Goal: Check status: Check status

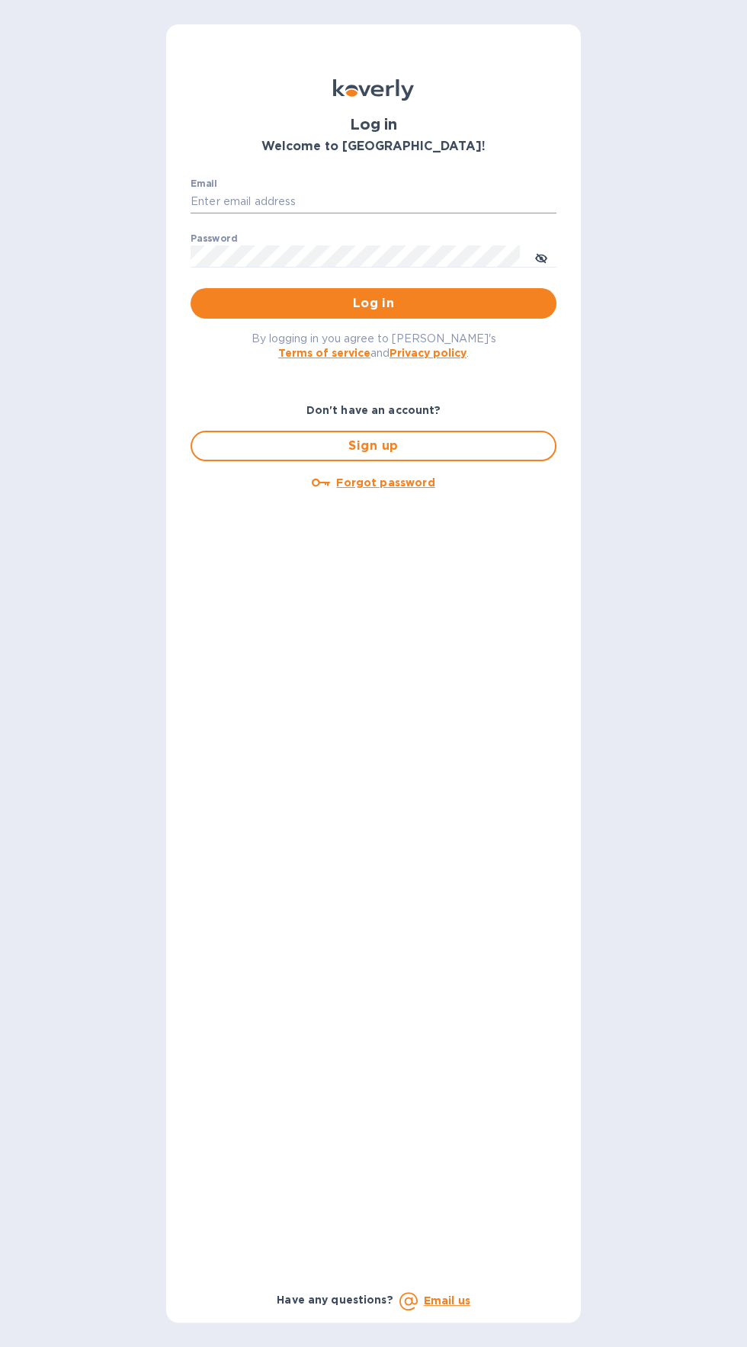
click at [254, 201] on input "Email" at bounding box center [374, 202] width 366 height 23
type input "[EMAIL_ADDRESS][DOMAIN_NAME]"
click at [191, 288] on button "Log in" at bounding box center [374, 303] width 366 height 30
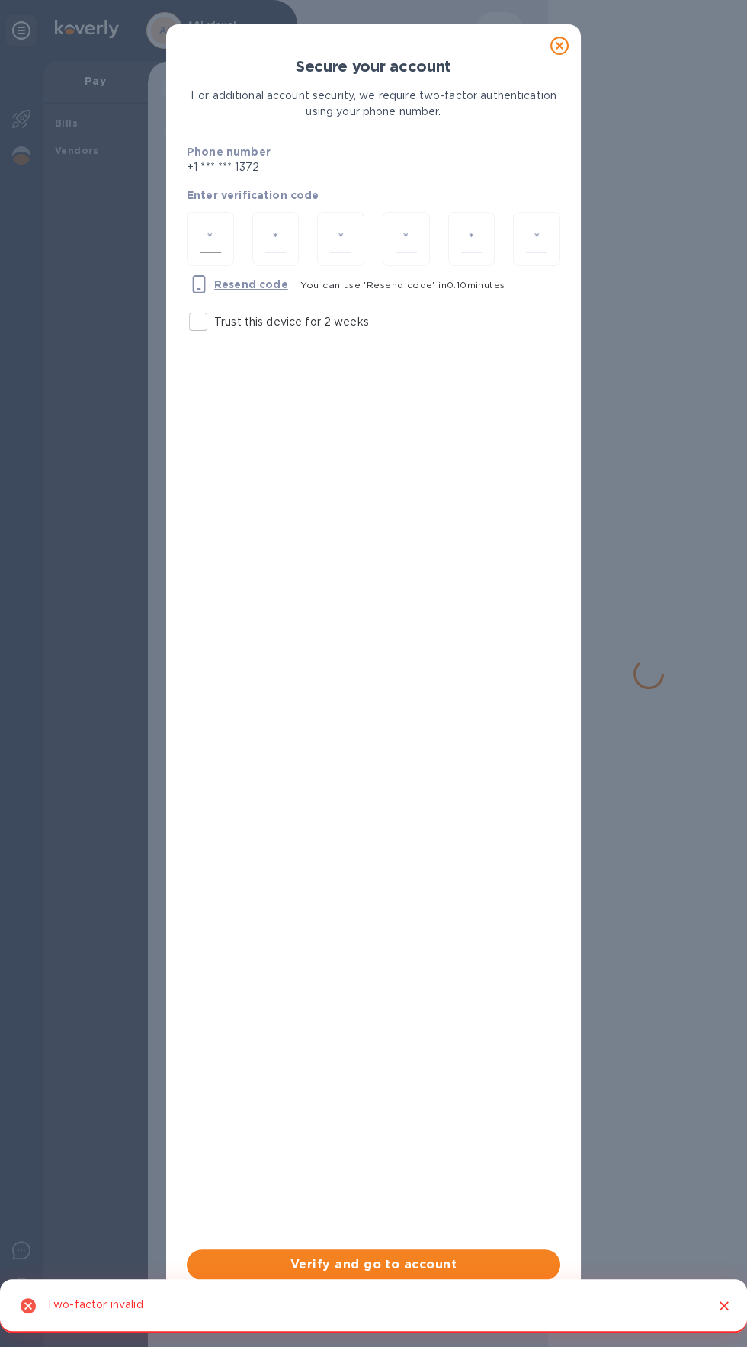
click at [227, 227] on div at bounding box center [210, 239] width 47 height 54
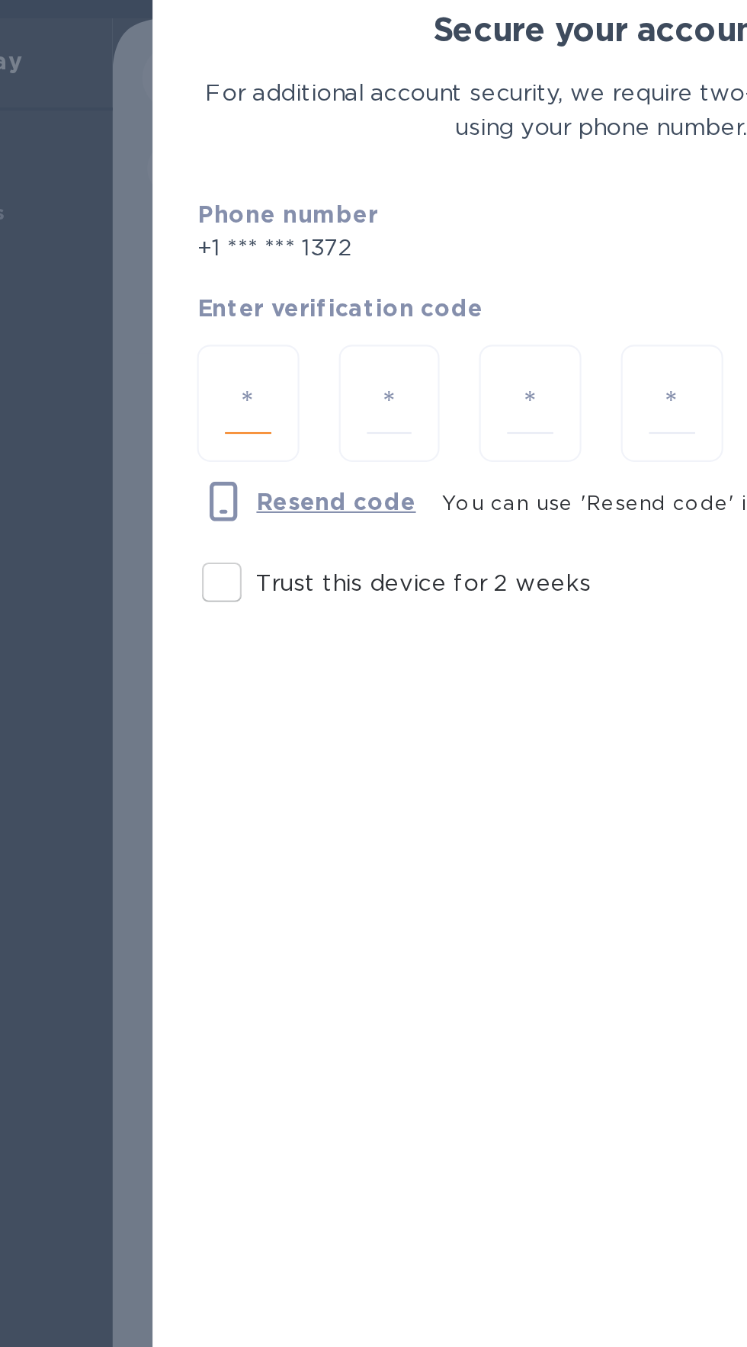
type input "1"
type input "5"
type input "7"
type input "1"
type input "9"
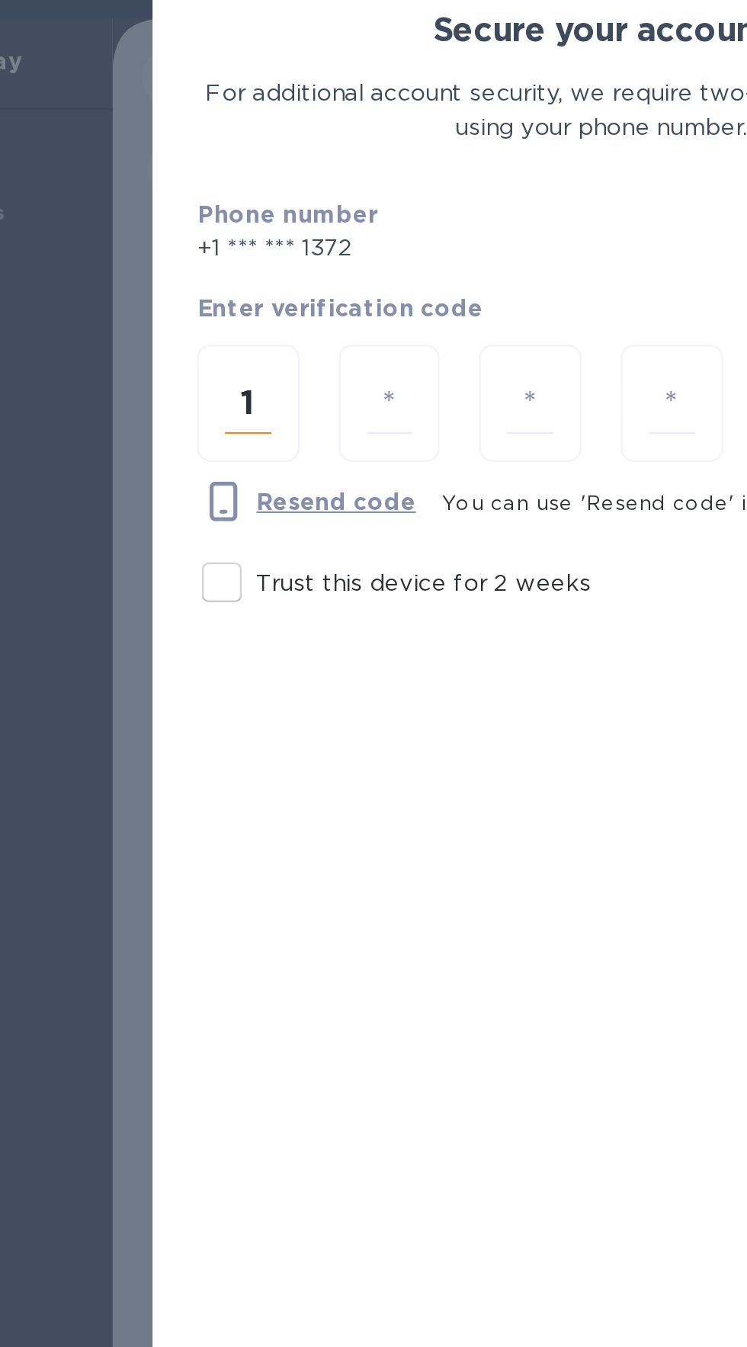
type input "7"
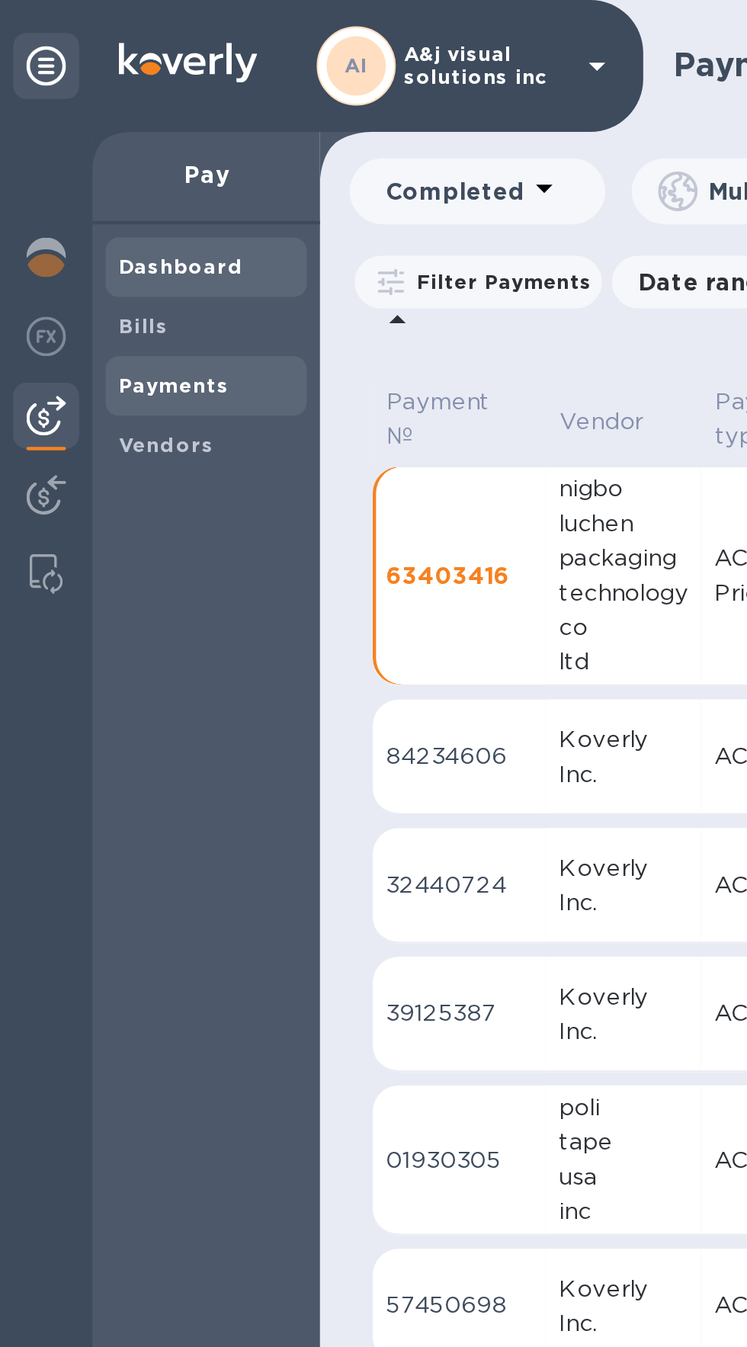
click at [68, 122] on b "Dashboard" at bounding box center [84, 122] width 58 height 11
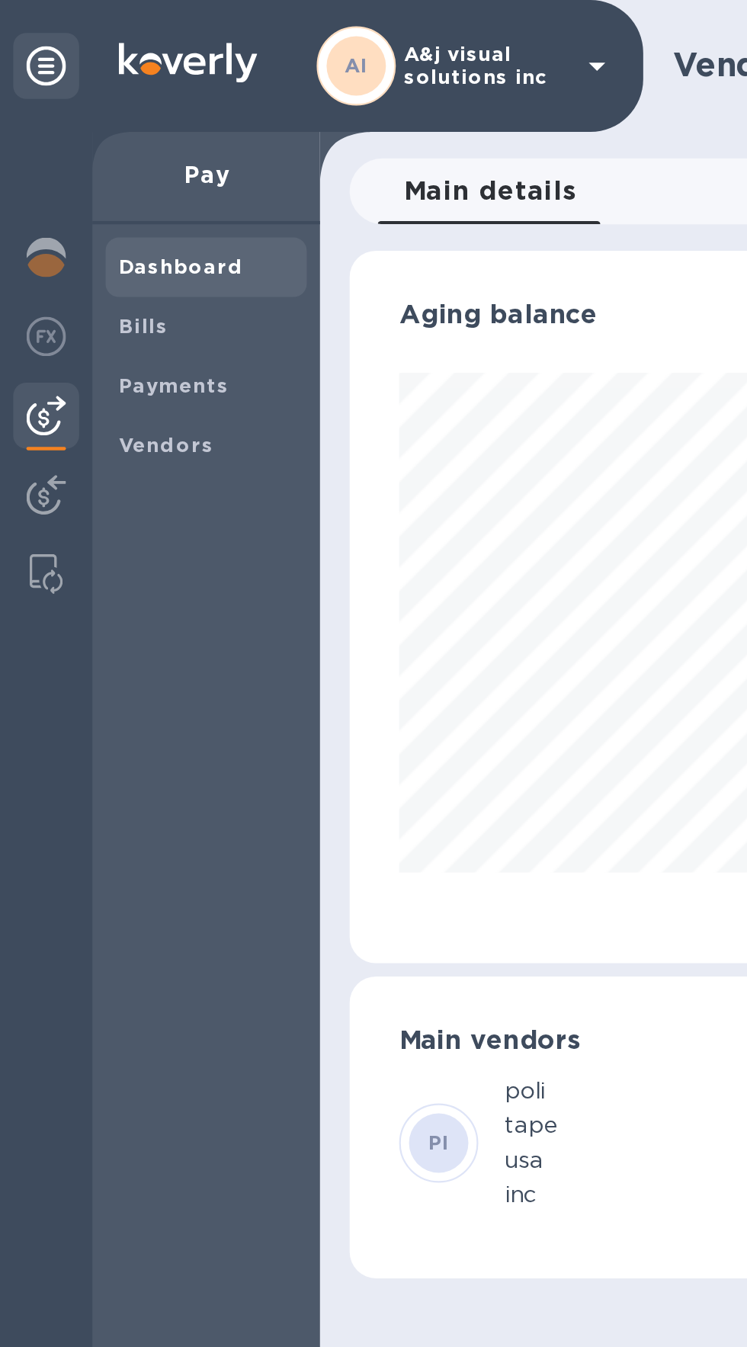
scroll to position [761993, 761950]
click at [66, 159] on div "Bills" at bounding box center [95, 150] width 93 height 27
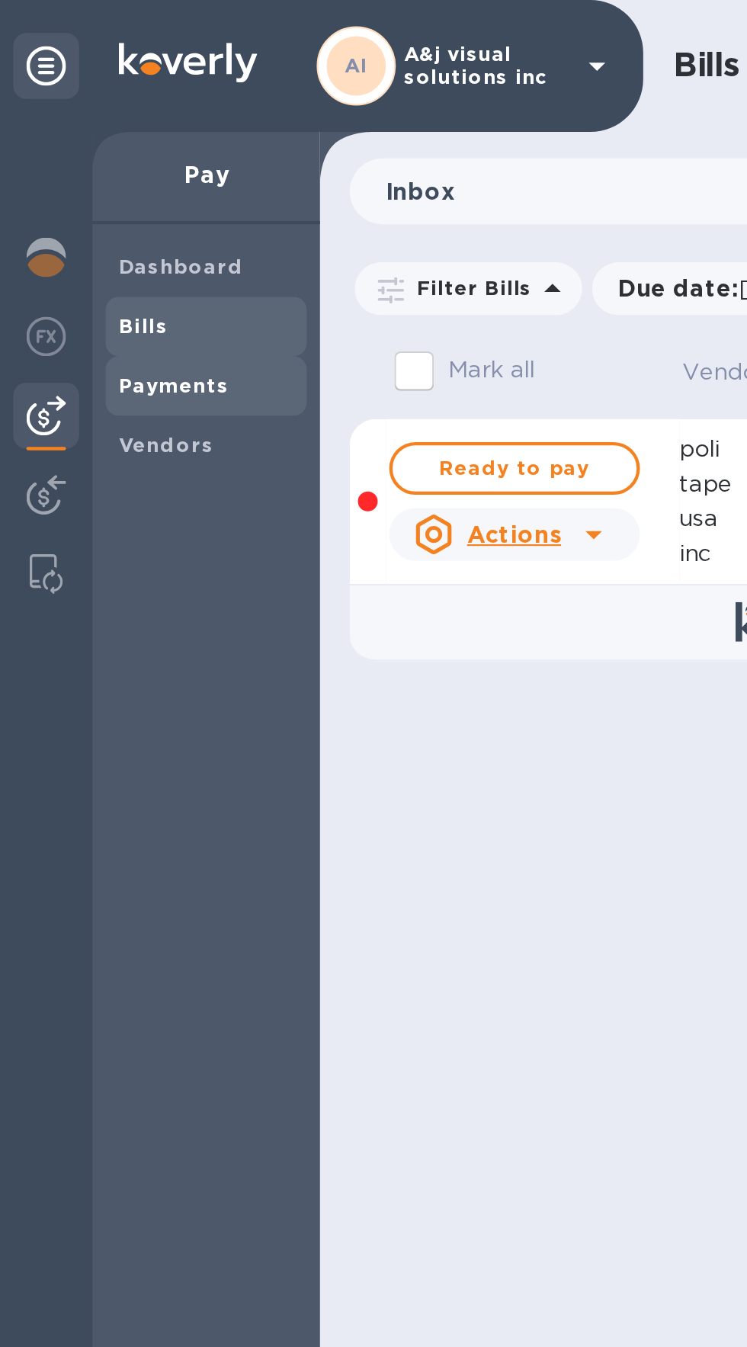
click at [79, 189] on div "Payments" at bounding box center [95, 178] width 93 height 27
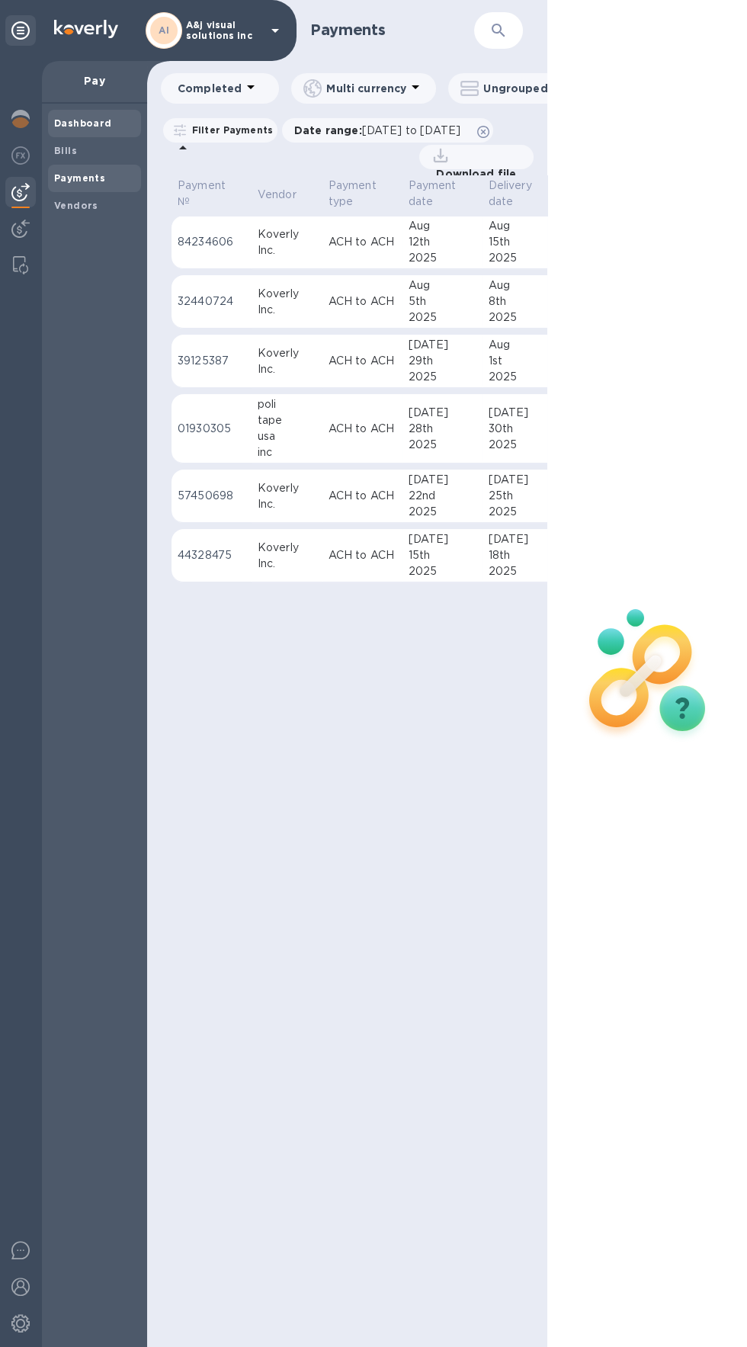
click at [63, 127] on b "Dashboard" at bounding box center [83, 122] width 58 height 11
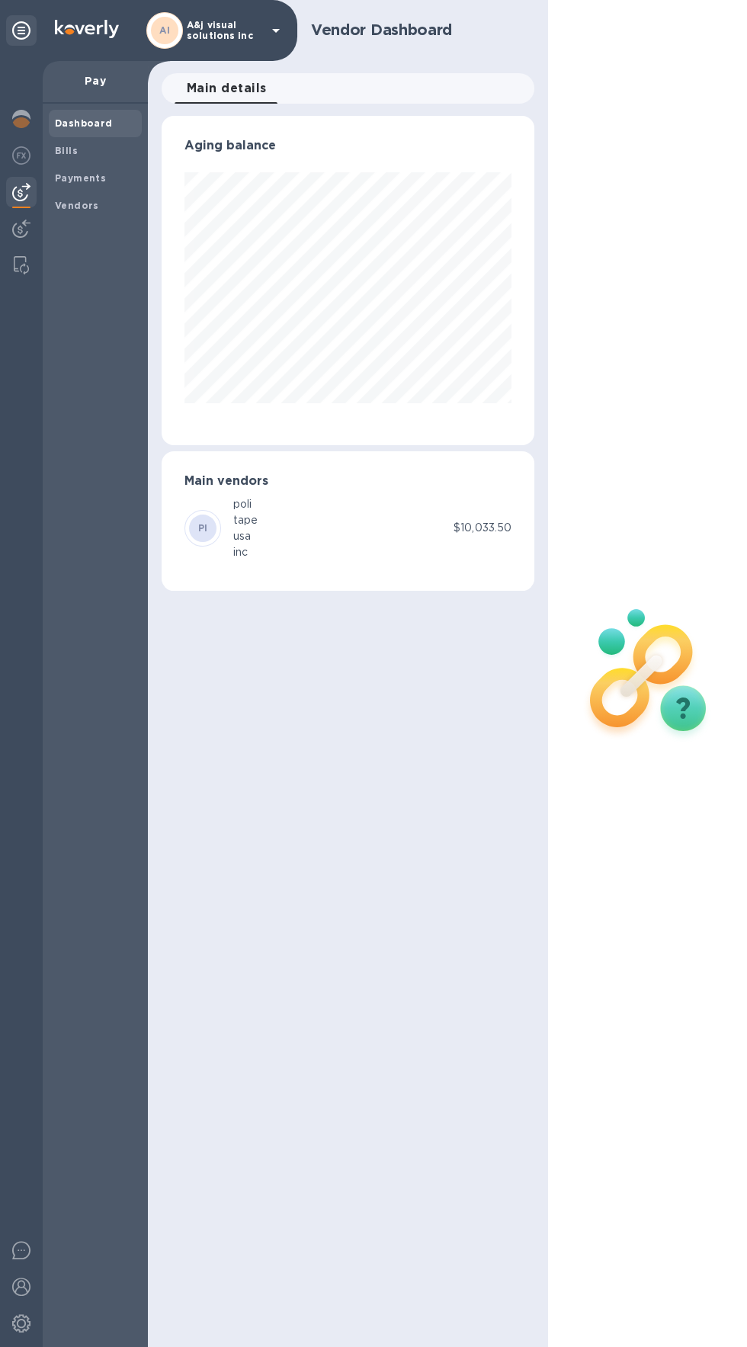
scroll to position [329, 373]
click at [21, 119] on img at bounding box center [21, 119] width 18 height 18
